Goal: Transaction & Acquisition: Subscribe to service/newsletter

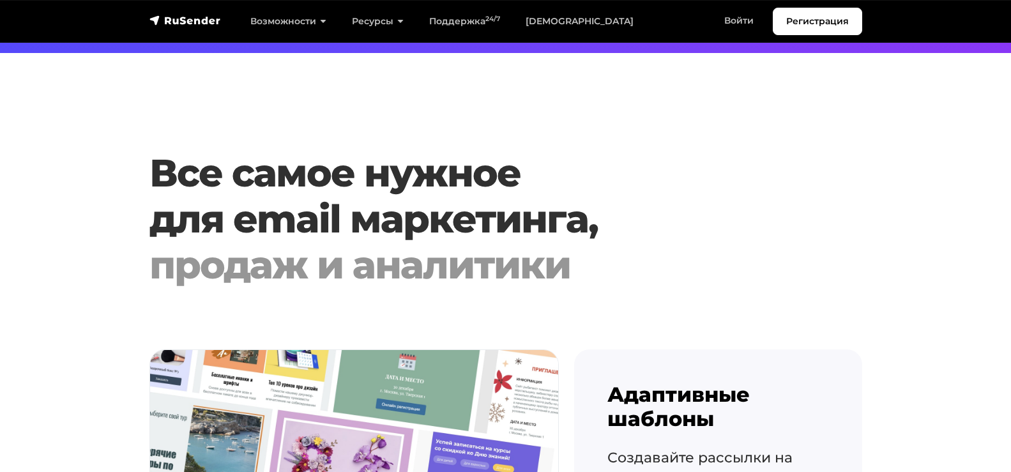
scroll to position [1214, 0]
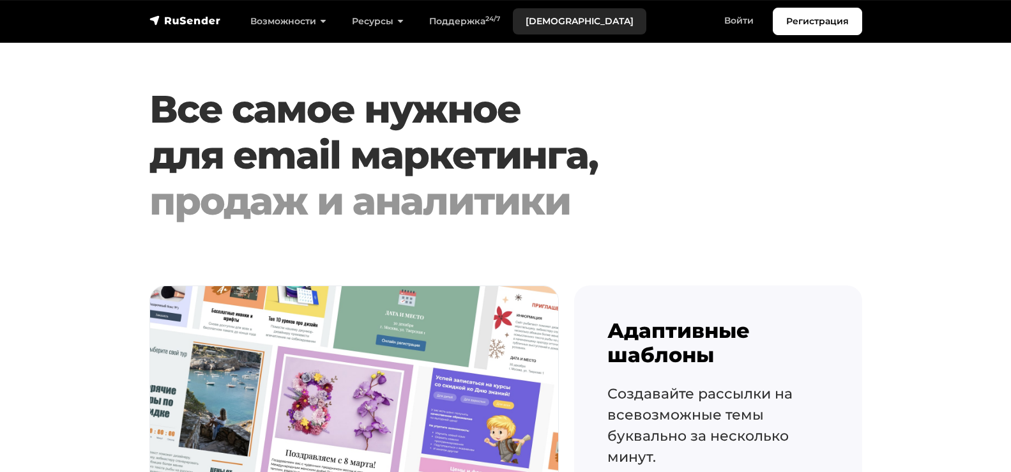
click at [557, 15] on link "[DEMOGRAPHIC_DATA]" at bounding box center [580, 21] width 134 height 26
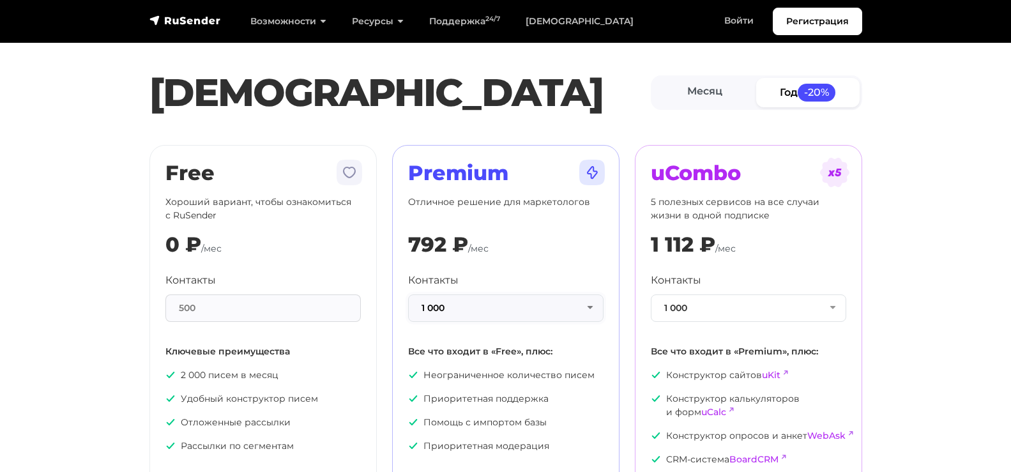
click at [459, 307] on button "1 000" at bounding box center [505, 308] width 195 height 27
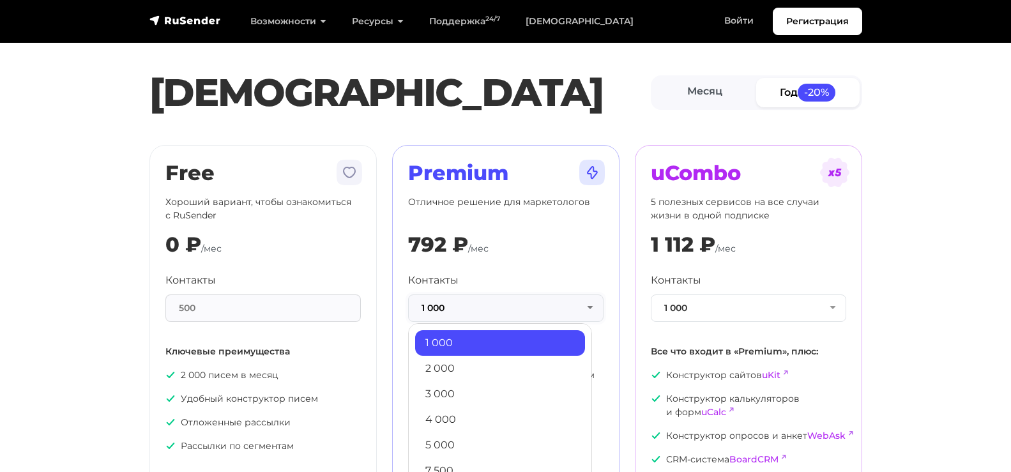
scroll to position [128, 0]
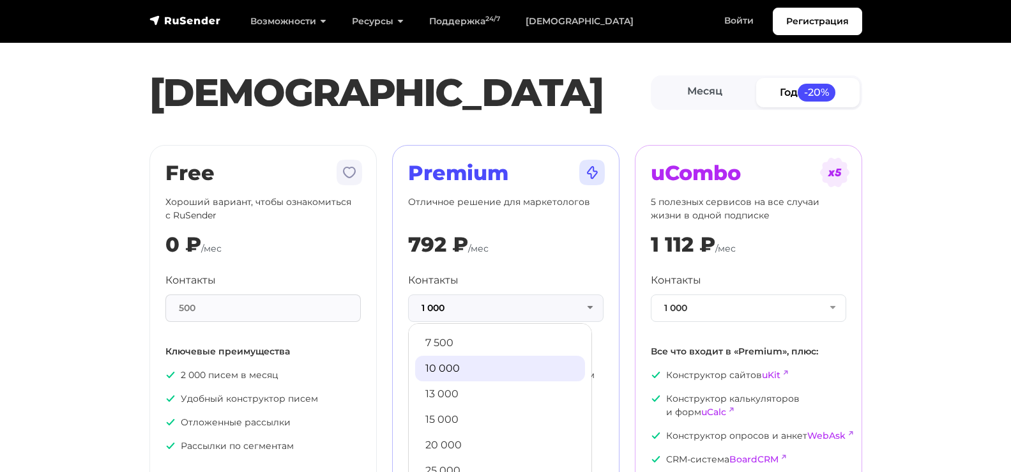
click at [461, 361] on link "10 000" at bounding box center [500, 369] width 170 height 26
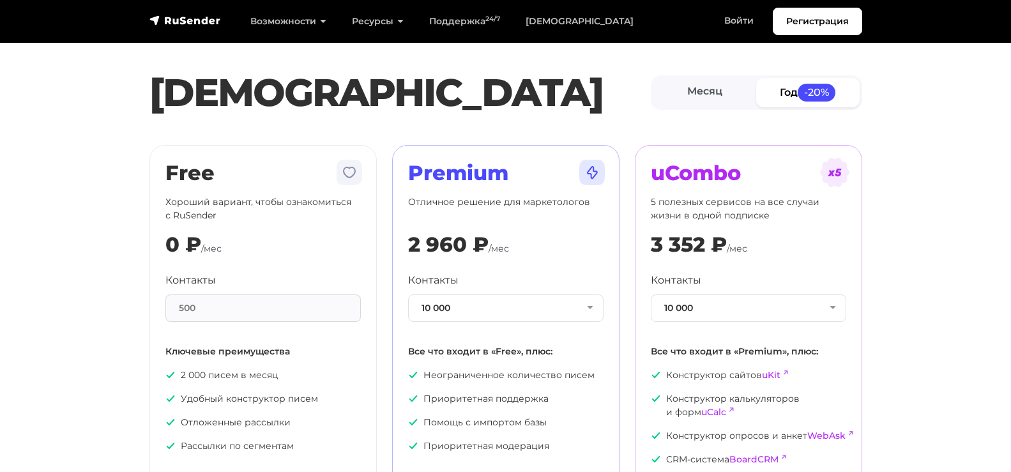
click at [348, 311] on div "500" at bounding box center [262, 308] width 195 height 27
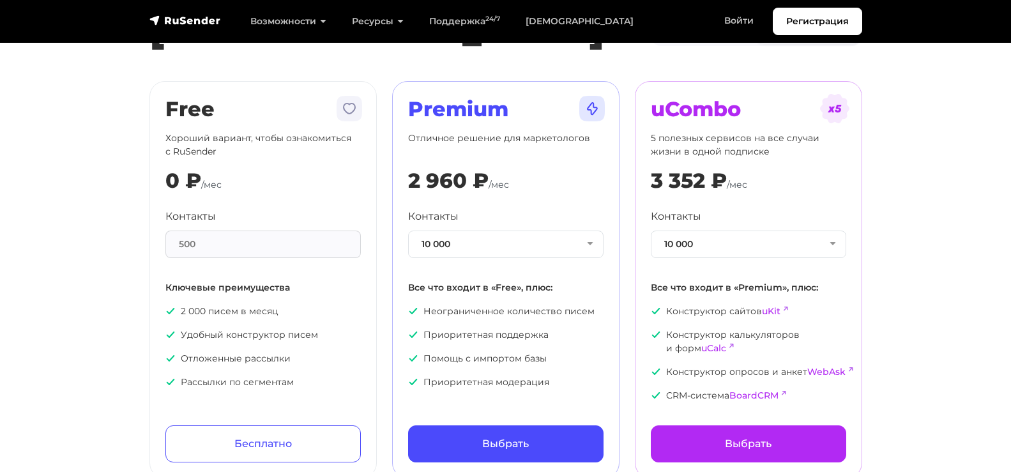
scroll to position [0, 0]
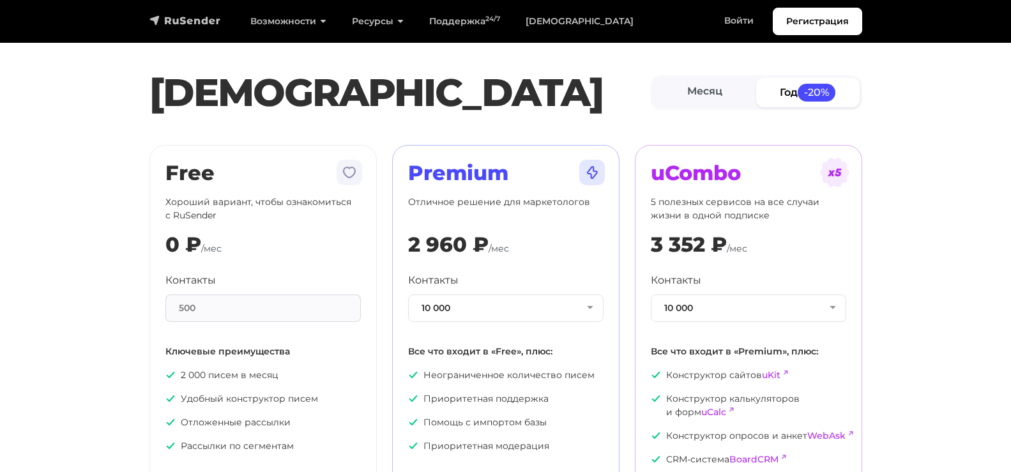
click at [195, 17] on img "navbar" at bounding box center [185, 20] width 72 height 13
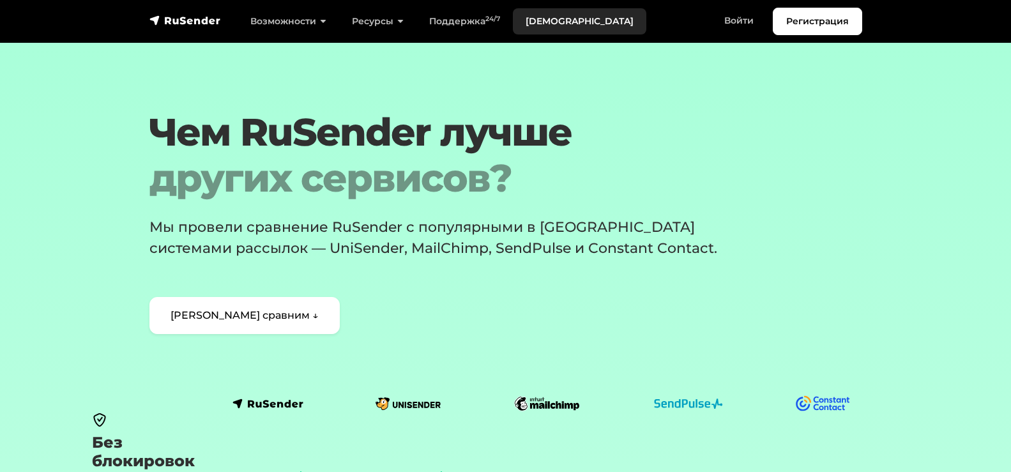
click at [536, 20] on link "[DEMOGRAPHIC_DATA]" at bounding box center [580, 21] width 134 height 26
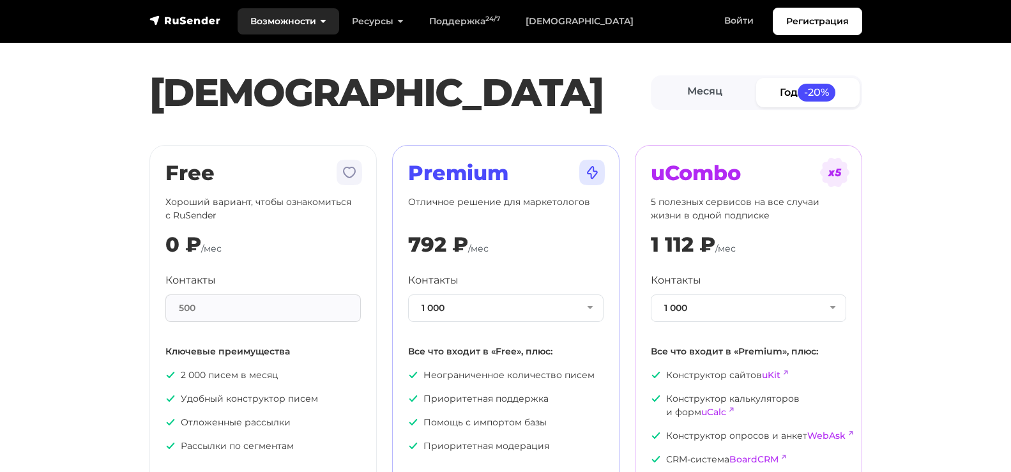
click at [308, 25] on link "Возможности" at bounding box center [289, 21] width 102 height 26
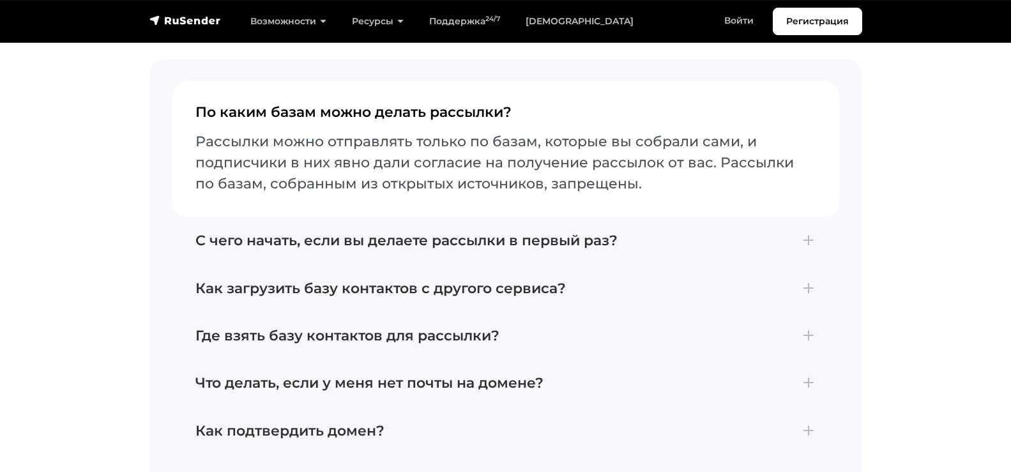
scroll to position [4600, 0]
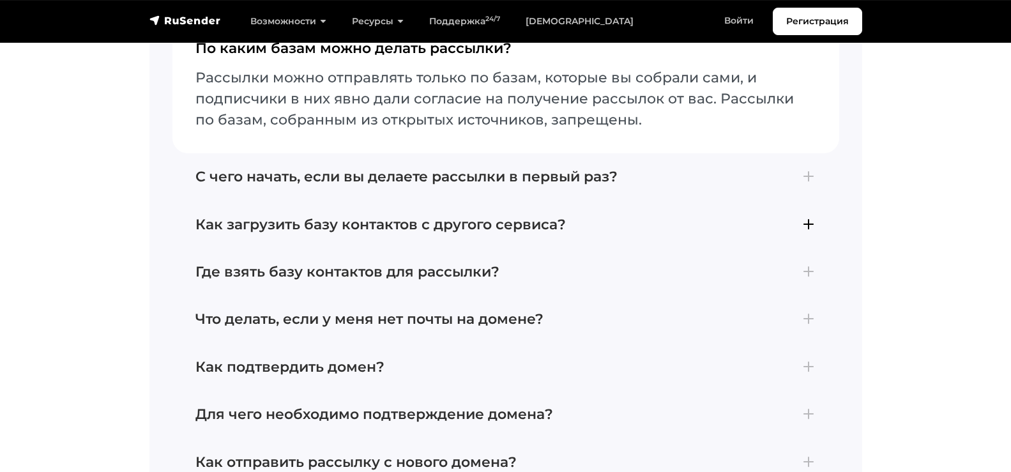
click at [515, 217] on h4 "Как загрузить базу контактов с другого сервиса?" at bounding box center [505, 225] width 621 height 17
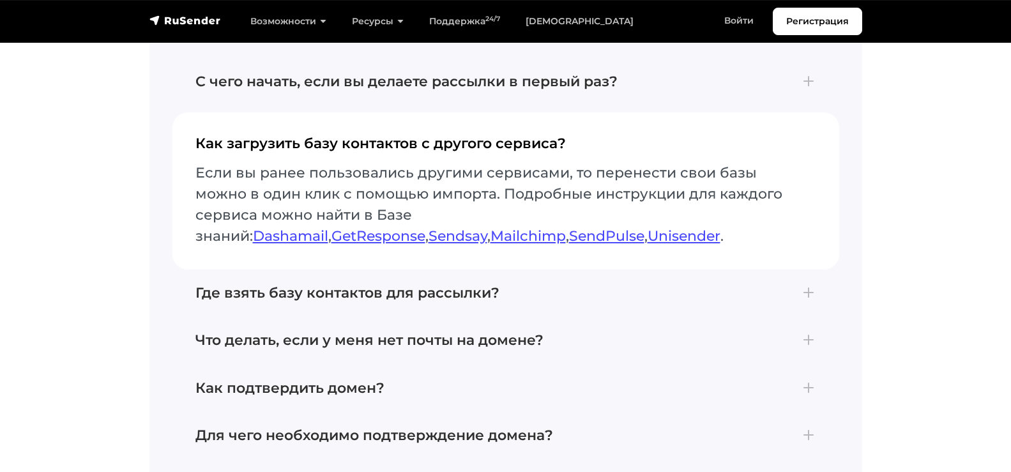
click at [419, 135] on h4 "Как загрузить базу контактов с другого сервиса?" at bounding box center [505, 148] width 621 height 27
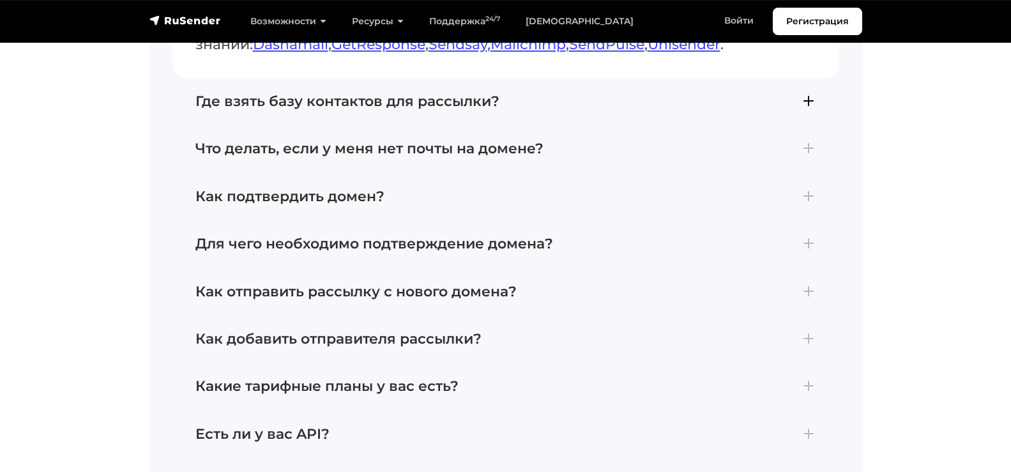
scroll to position [4856, 0]
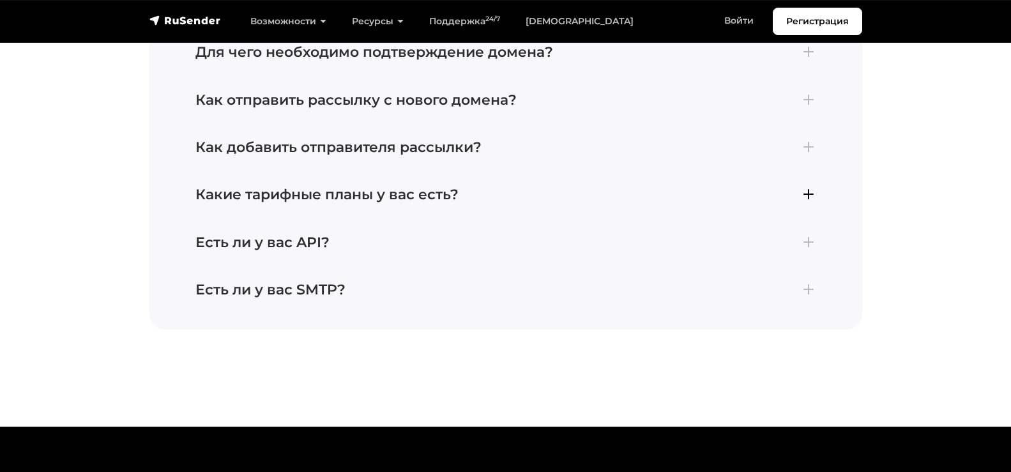
click at [440, 187] on h4 "Какие тарифные планы у вас есть?" at bounding box center [505, 195] width 621 height 17
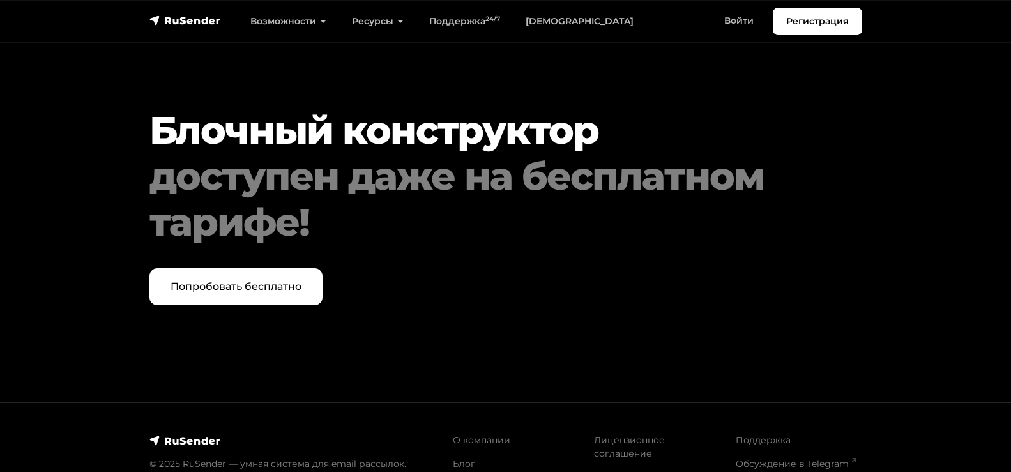
scroll to position [5516, 0]
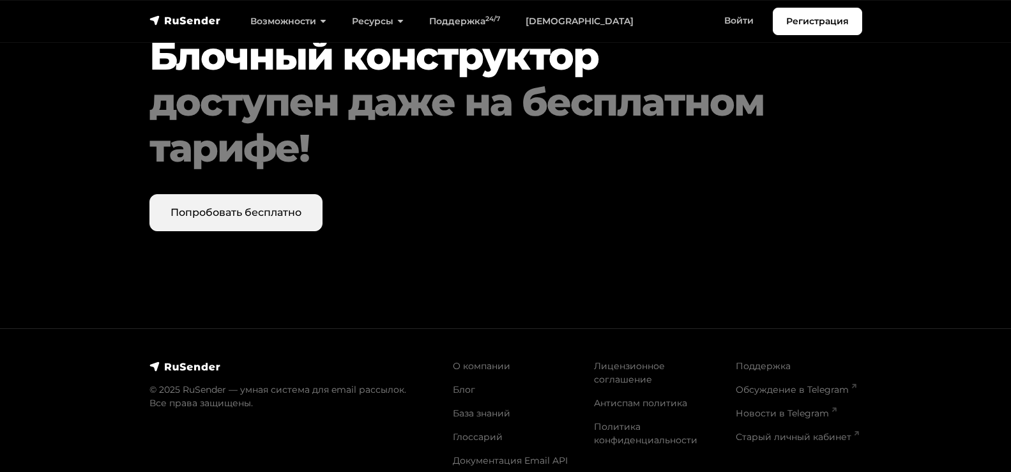
click at [256, 194] on link "Попробовать бесплатно" at bounding box center [235, 212] width 173 height 37
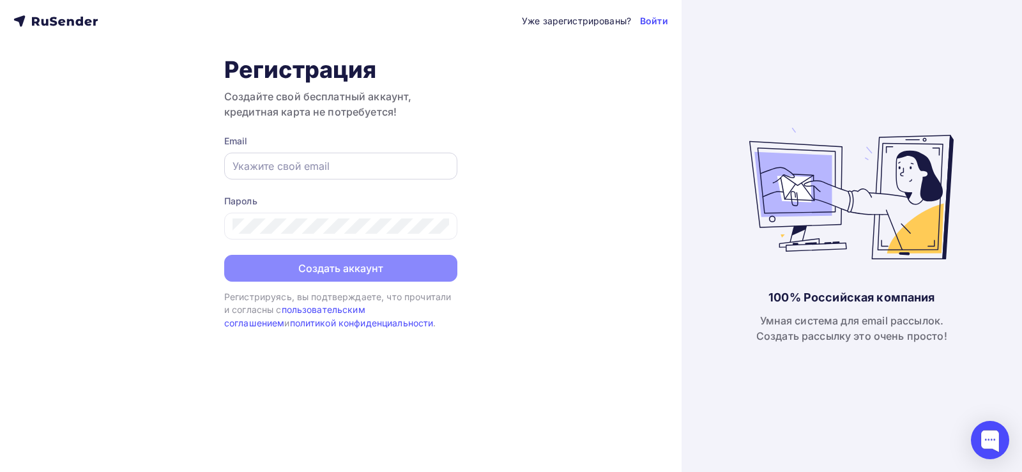
click at [305, 174] on div at bounding box center [340, 166] width 233 height 27
click at [302, 161] on input "text" at bounding box center [341, 165] width 217 height 15
type input "[EMAIL_ADDRESS][DOMAIN_NAME]"
click at [273, 216] on div at bounding box center [340, 226] width 233 height 27
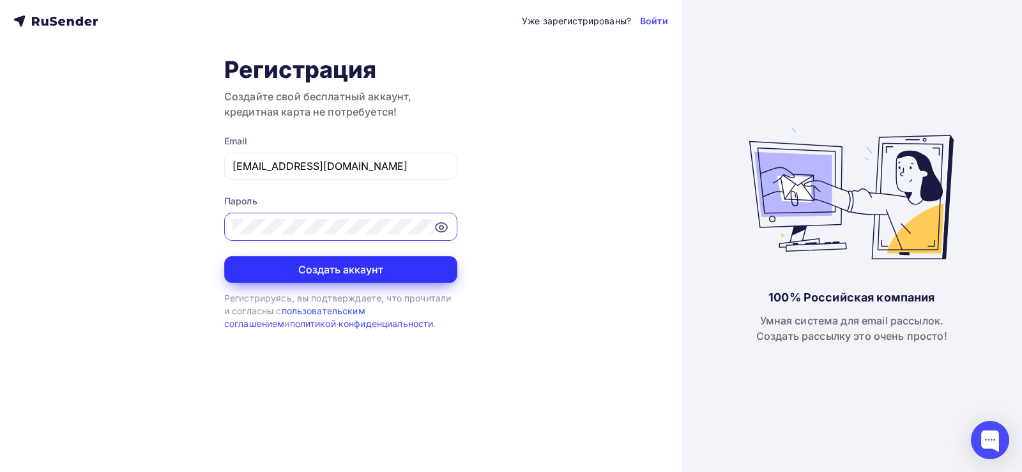
click at [262, 265] on button "Создать аккаунт" at bounding box center [340, 269] width 233 height 27
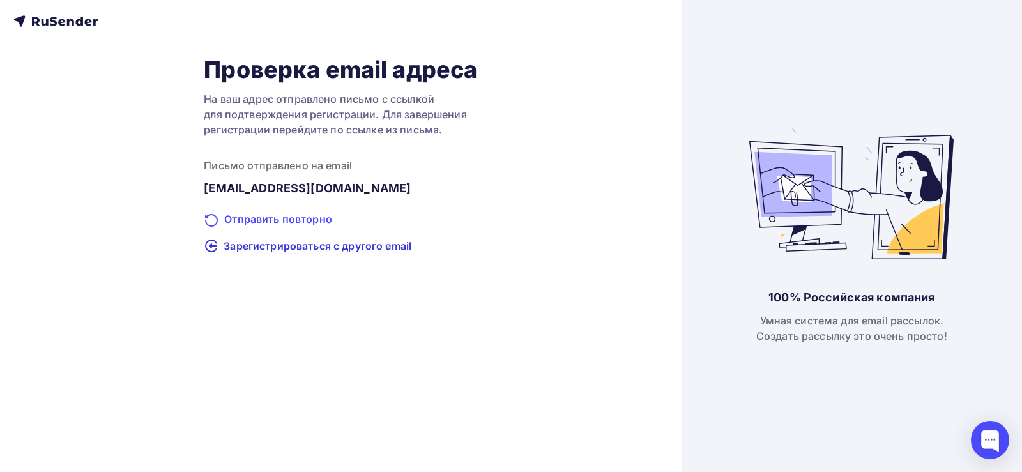
click at [297, 218] on div "Отправить повторно" at bounding box center [340, 219] width 273 height 17
drag, startPoint x: 126, startPoint y: 22, endPoint x: 66, endPoint y: 66, distance: 74.5
click at [40, 11] on div "Проверка email адреса На ваш адрес отправлено письмо с ссылкой для подтверждени…" at bounding box center [341, 236] width 682 height 472
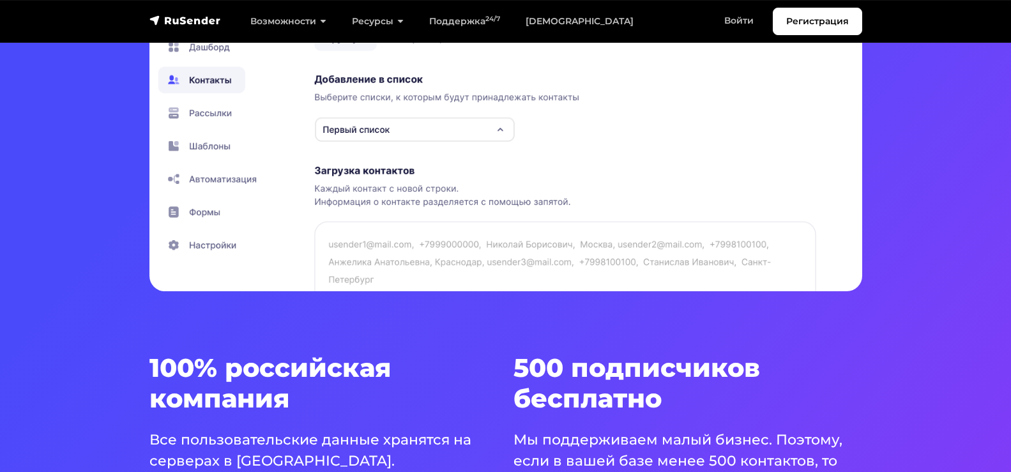
scroll to position [703, 0]
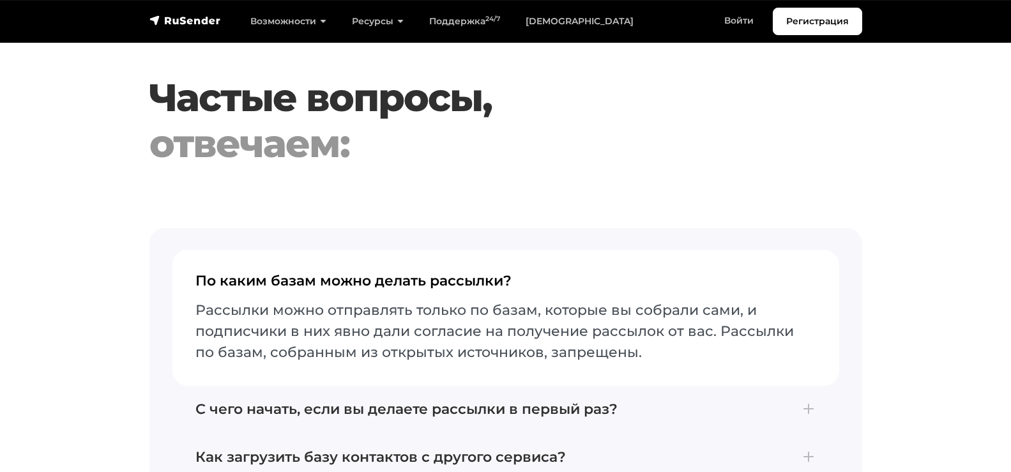
scroll to position [5431, 0]
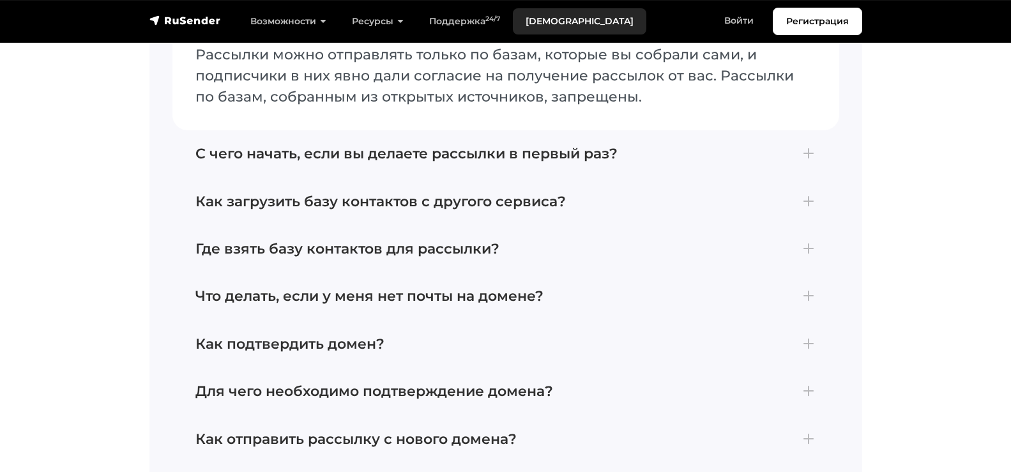
click at [542, 11] on link "[DEMOGRAPHIC_DATA]" at bounding box center [580, 21] width 134 height 26
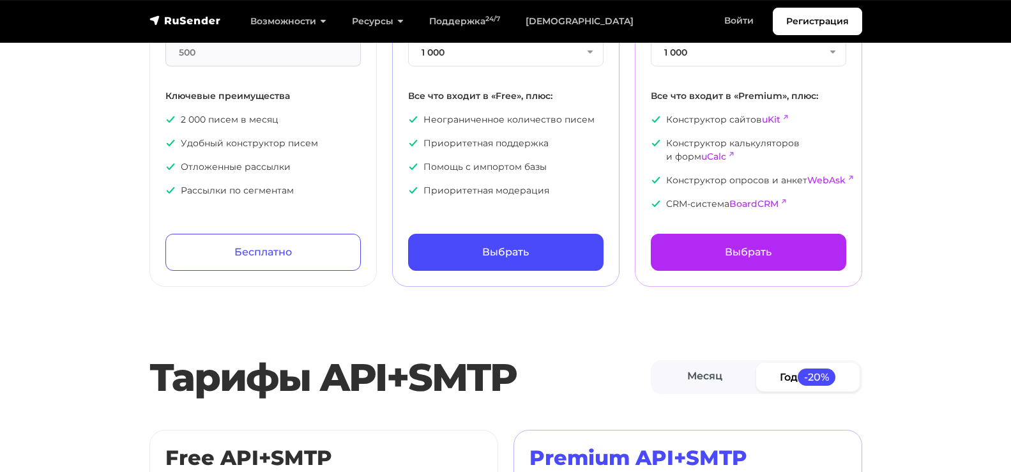
scroll to position [128, 0]
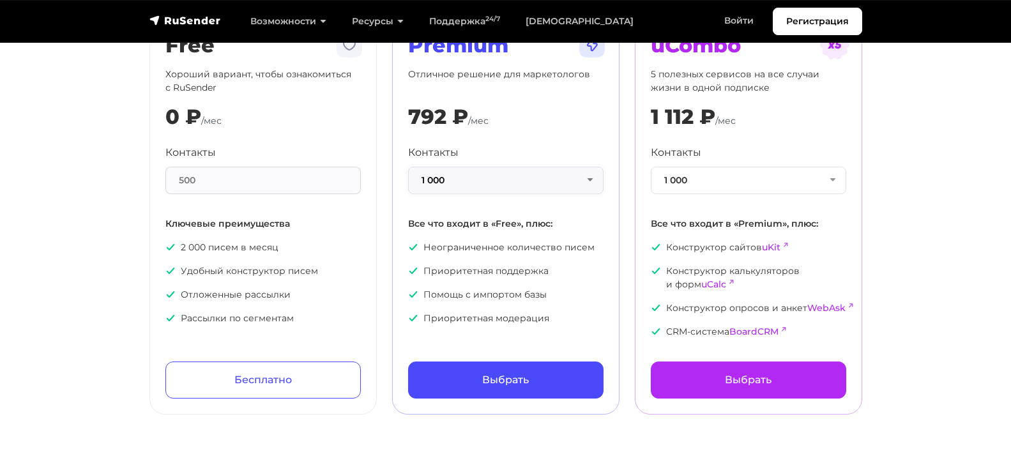
click at [564, 176] on button "1 000" at bounding box center [505, 180] width 195 height 27
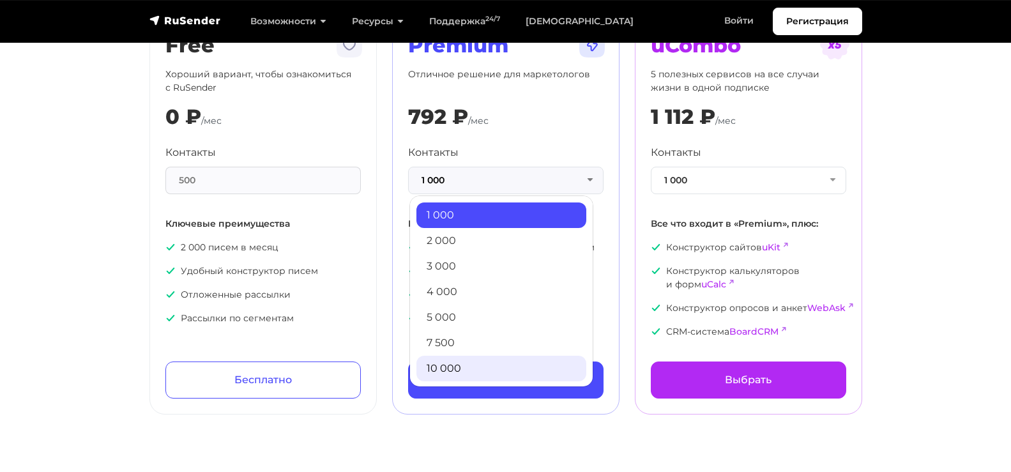
click at [445, 362] on link "10 000" at bounding box center [502, 369] width 170 height 26
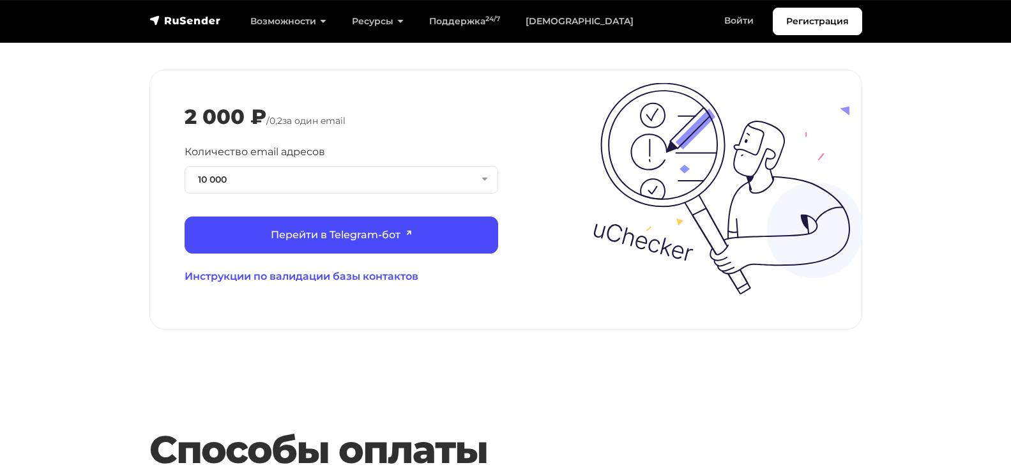
scroll to position [1789, 0]
